Goal: Task Accomplishment & Management: Complete application form

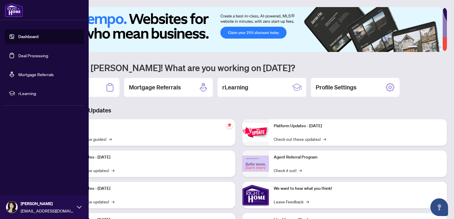
click at [29, 56] on link "Deal Processing" at bounding box center [33, 55] width 30 height 5
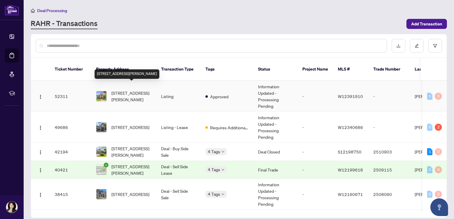
click at [125, 90] on span "[STREET_ADDRESS][PERSON_NAME]" at bounding box center [132, 96] width 40 height 13
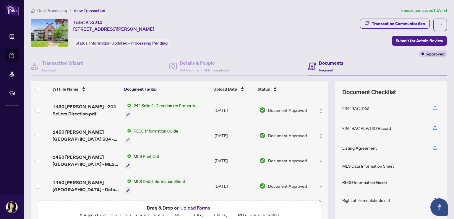
click at [188, 208] on button "Upload Forms" at bounding box center [195, 208] width 33 height 8
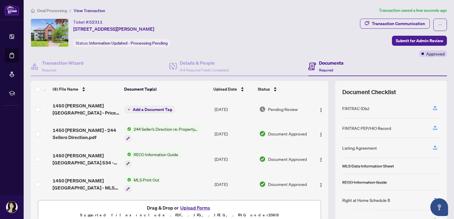
drag, startPoint x: 324, startPoint y: 171, endPoint x: 319, endPoint y: 89, distance: 81.8
click at [319, 89] on div "(8) File Name Document Tag(s) Upload Date Status 1450 [PERSON_NAME][GEOGRAPHIC_…" at bounding box center [239, 153] width 417 height 145
click at [254, 52] on div "Ticket #: 52311 [STREET_ADDRESS][PERSON_NAME] Status: Information Updated - Pro…" at bounding box center [195, 38] width 330 height 38
click at [164, 108] on span "Add a Document Tag" at bounding box center [152, 110] width 39 height 4
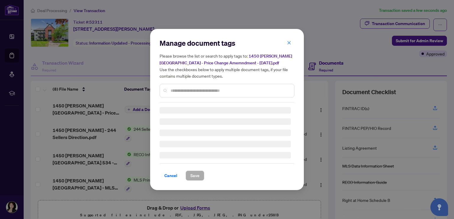
click at [182, 89] on input "text" at bounding box center [230, 91] width 119 height 7
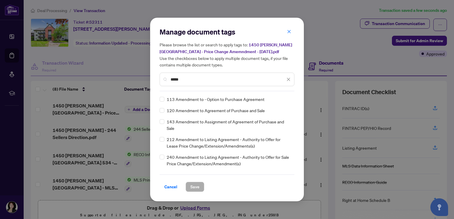
type input "*****"
click at [228, 142] on span "212 Amendment to Listing Agreement - Authority to Offer for Lease Price Change/…" at bounding box center [229, 142] width 124 height 13
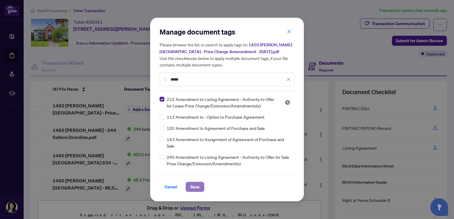
click at [193, 186] on span "Save" at bounding box center [195, 187] width 9 height 9
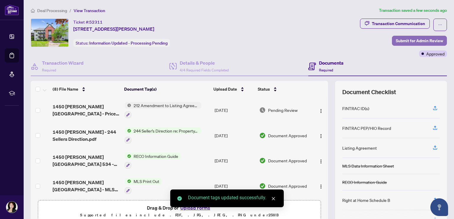
click at [402, 40] on span "Submit for Admin Review" at bounding box center [419, 40] width 47 height 9
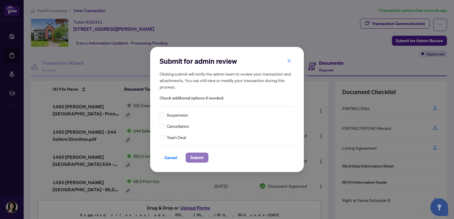
click at [195, 156] on span "Submit" at bounding box center [197, 157] width 13 height 9
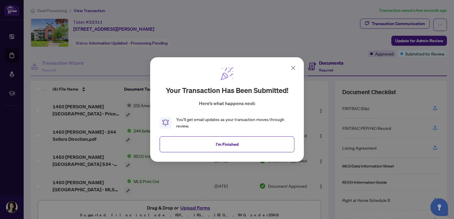
click at [294, 68] on icon at bounding box center [294, 68] width 4 height 4
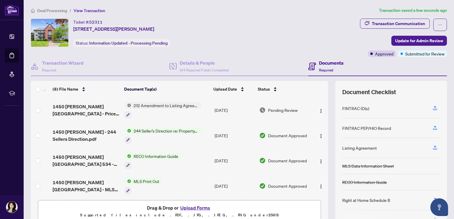
click at [246, 12] on ol "Deal Processing / View Transaction" at bounding box center [204, 10] width 346 height 7
